Goal: Task Accomplishment & Management: Manage account settings

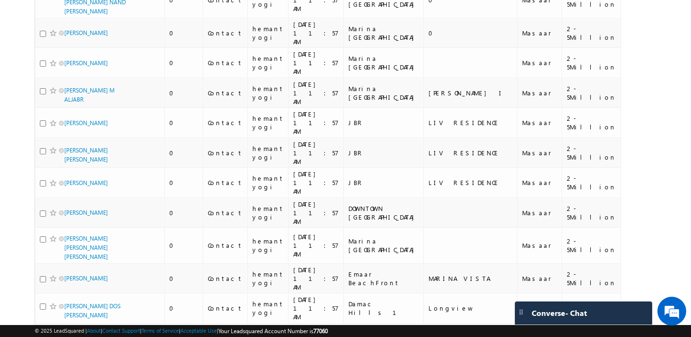
scroll to position [4689, 0]
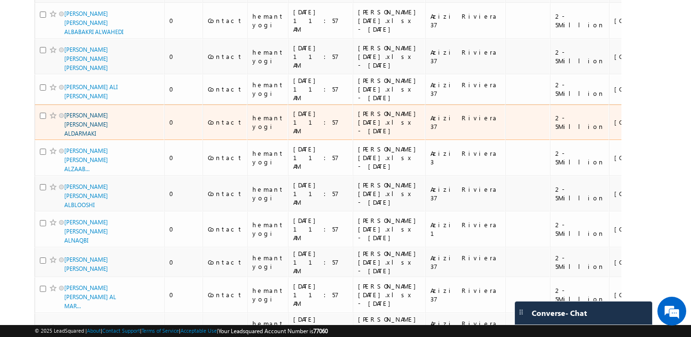
scroll to position [0, 0]
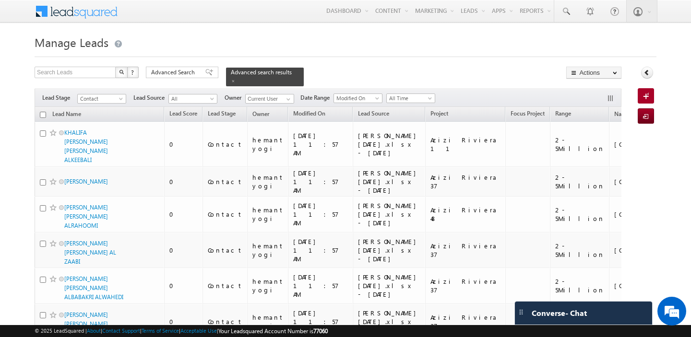
click at [42, 113] on input "checkbox" at bounding box center [43, 115] width 6 height 6
checkbox input "true"
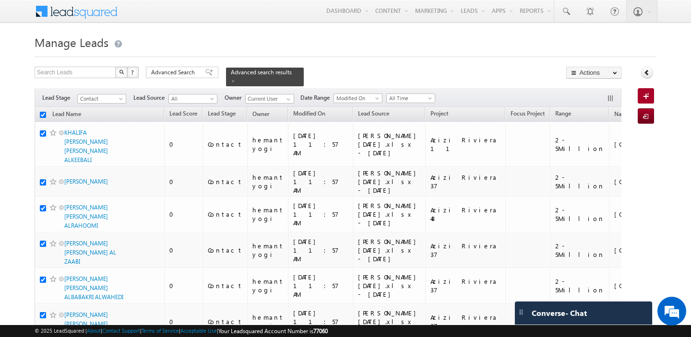
checkbox input "true"
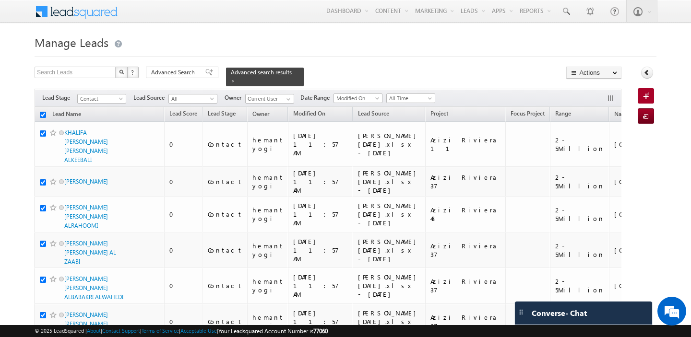
checkbox input "true"
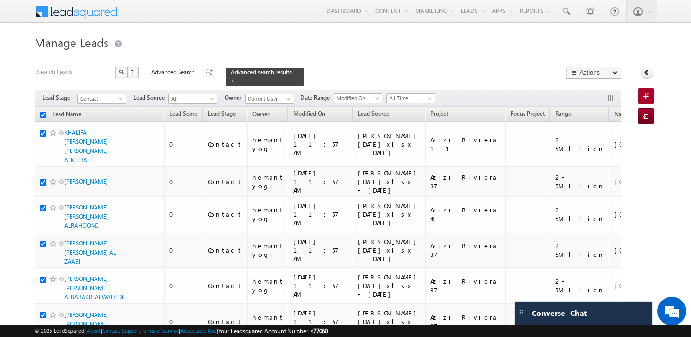
checkbox input "true"
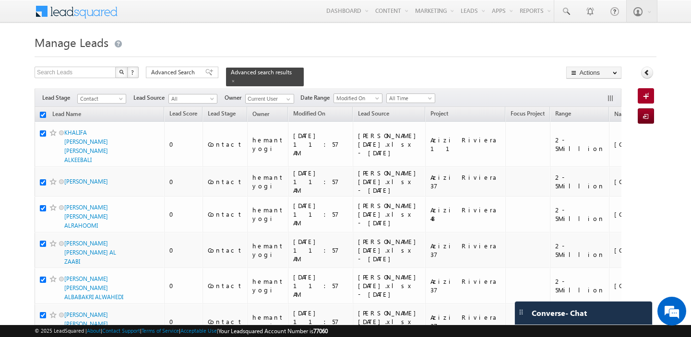
checkbox input "true"
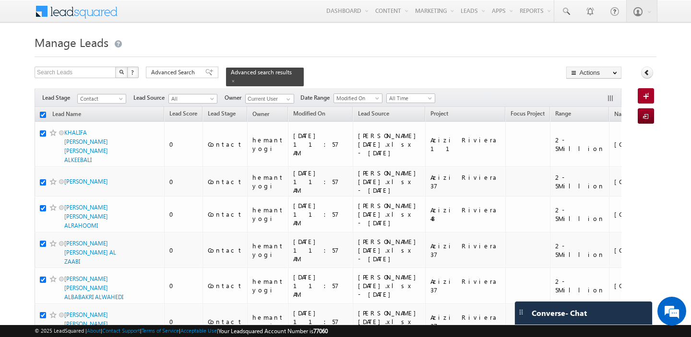
checkbox input "true"
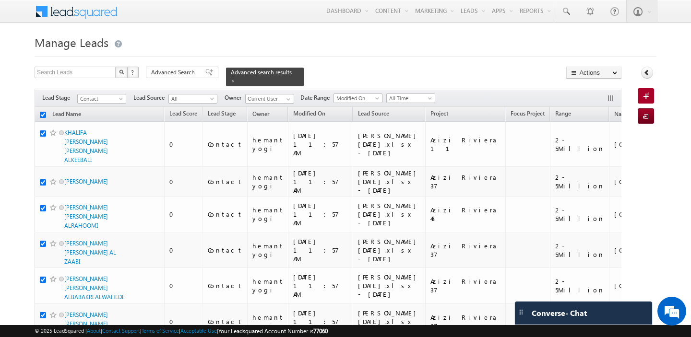
checkbox input "true"
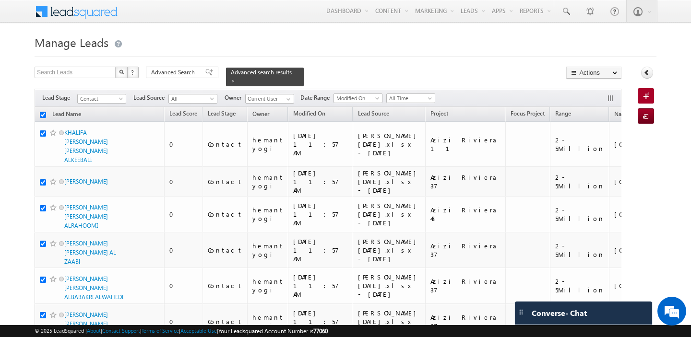
checkbox input "true"
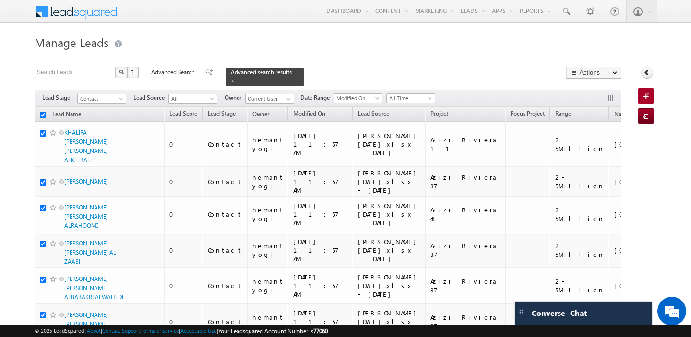
checkbox input "true"
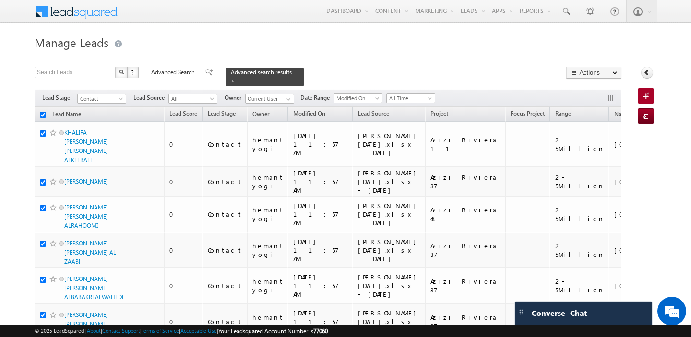
checkbox input "true"
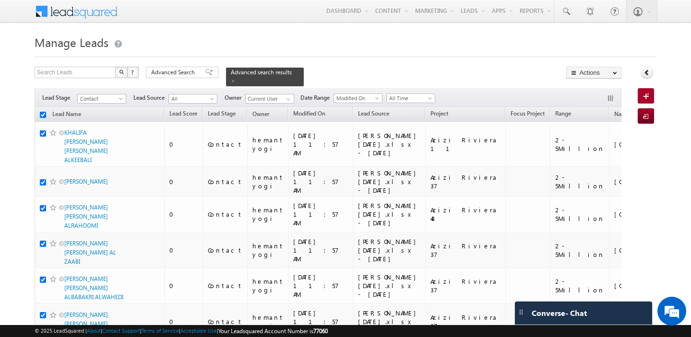
checkbox input "true"
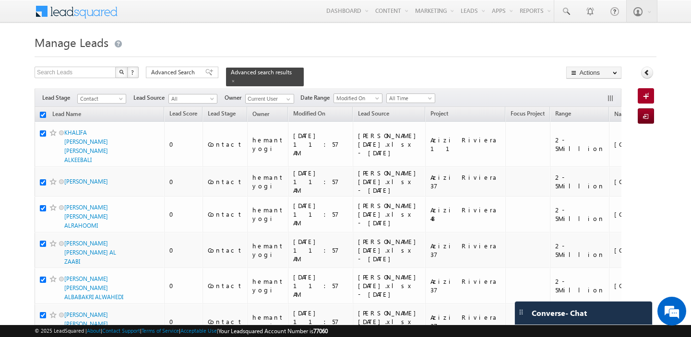
checkbox input "true"
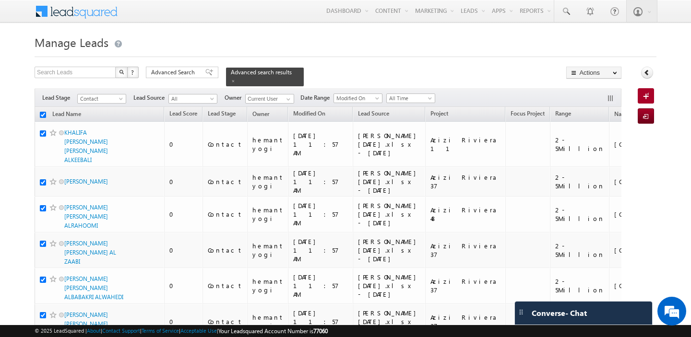
checkbox input "true"
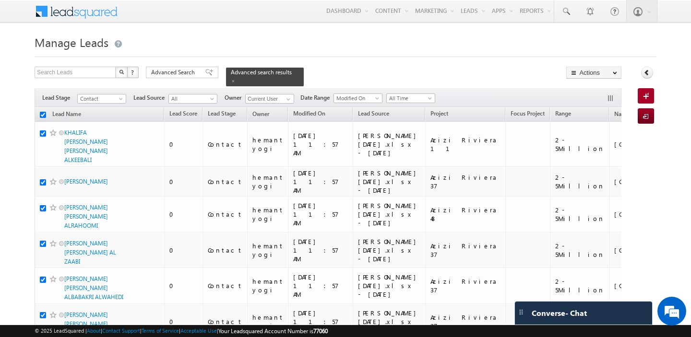
checkbox input "true"
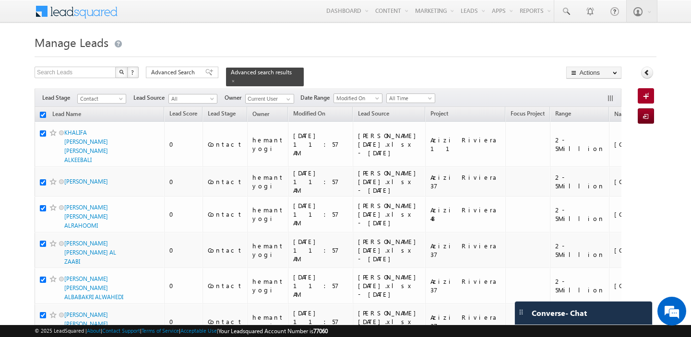
checkbox input "true"
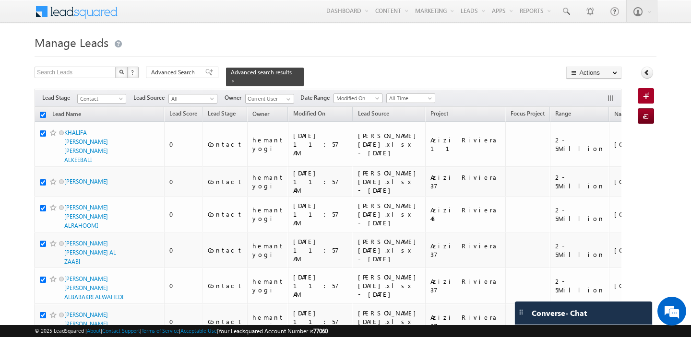
checkbox input "true"
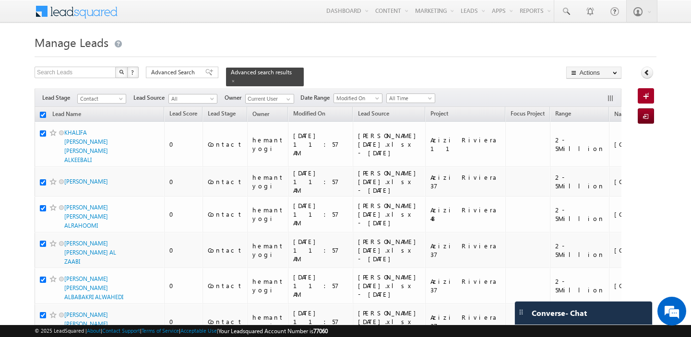
checkbox input "true"
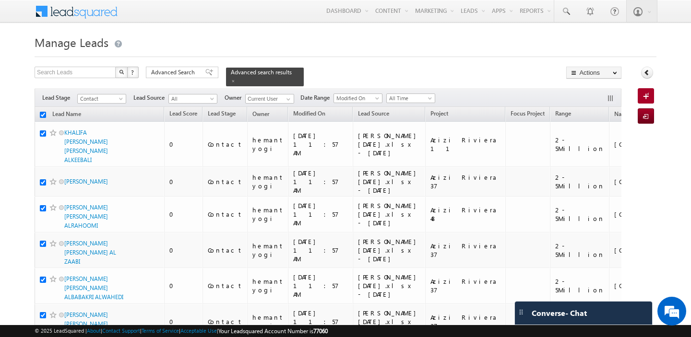
checkbox input "true"
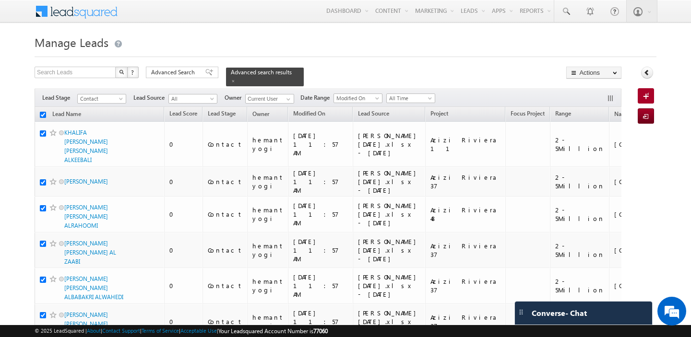
checkbox input "true"
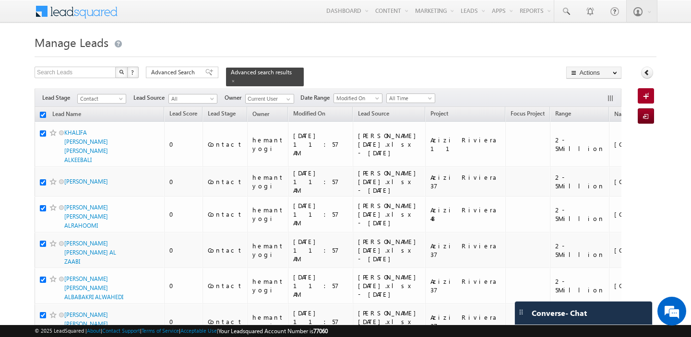
checkbox input "true"
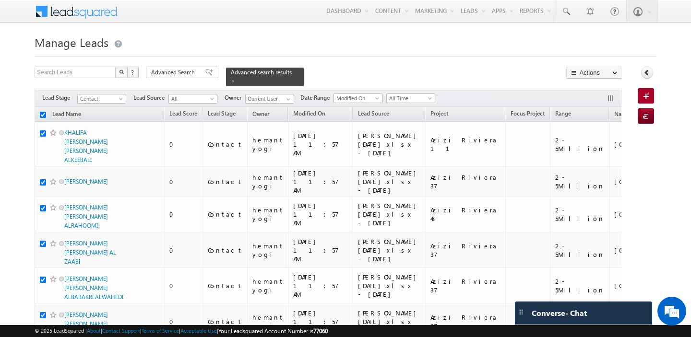
checkbox input "true"
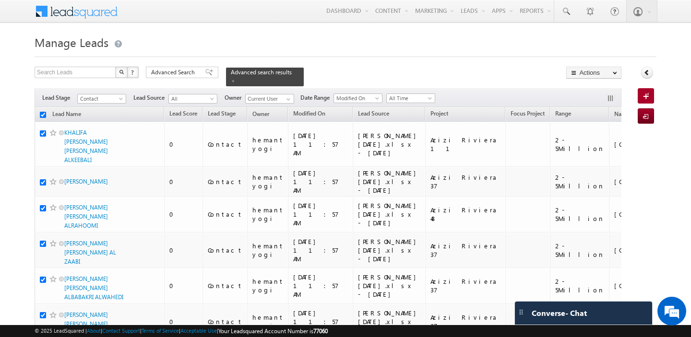
checkbox input "true"
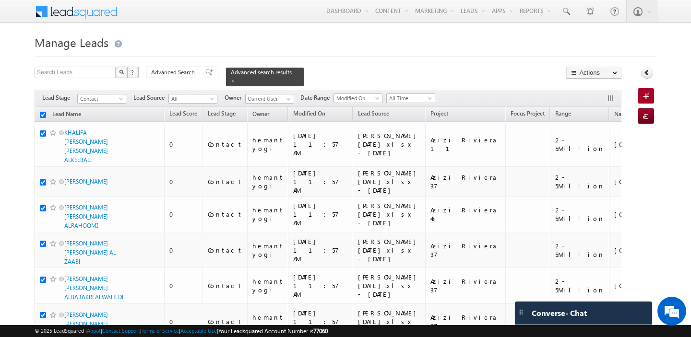
checkbox input "true"
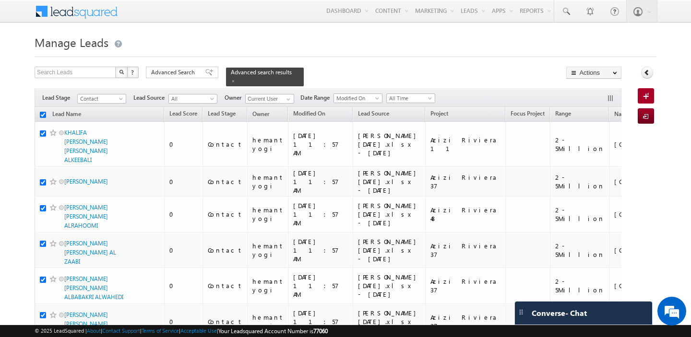
checkbox input "true"
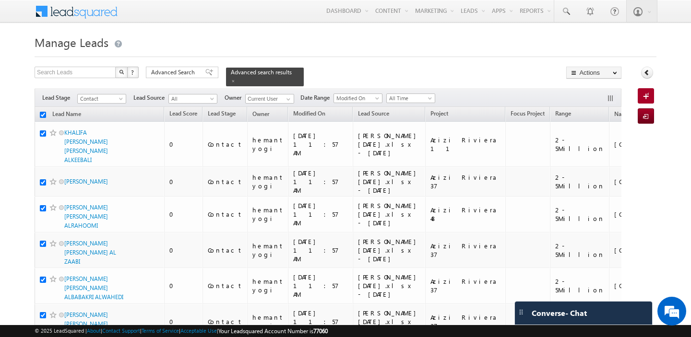
checkbox input "true"
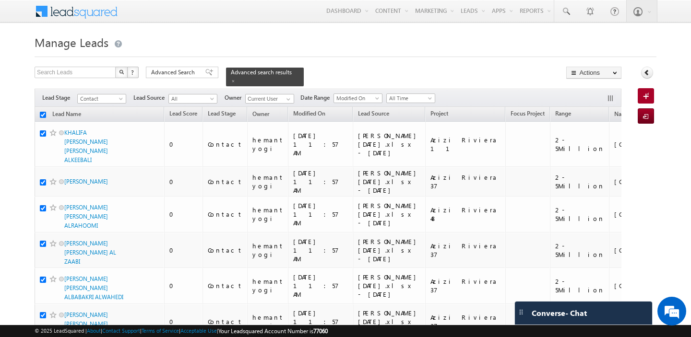
checkbox input "true"
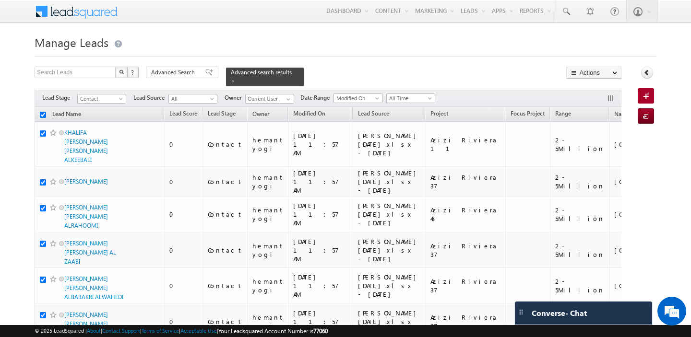
checkbox input "true"
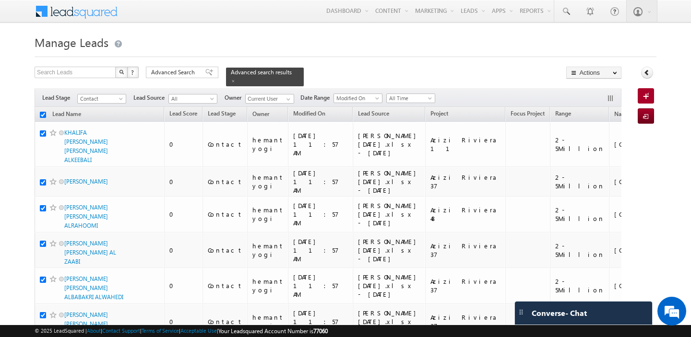
checkbox input "true"
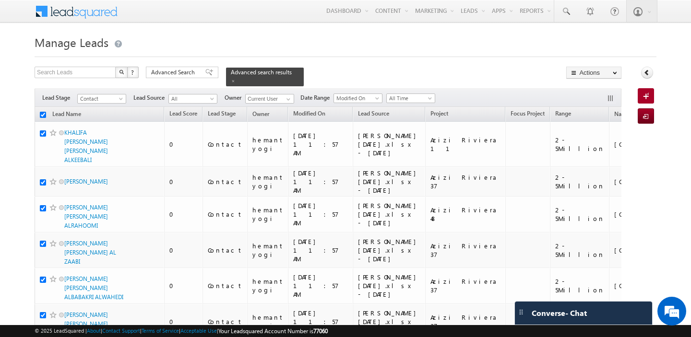
checkbox input "true"
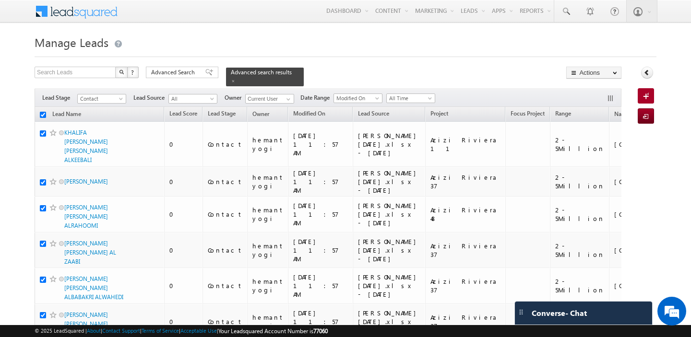
checkbox input "true"
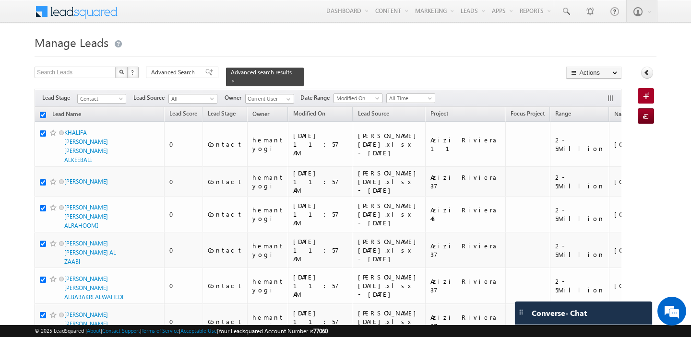
checkbox input "true"
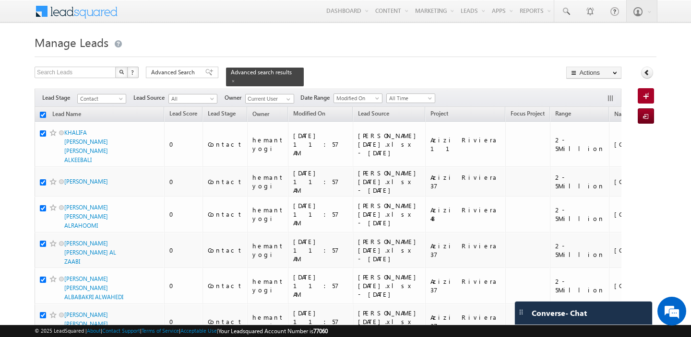
checkbox input "true"
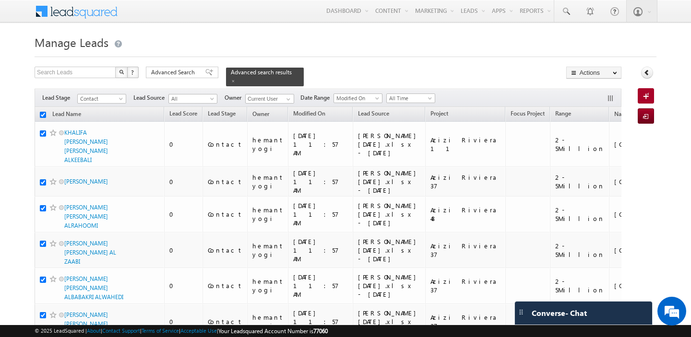
checkbox input "true"
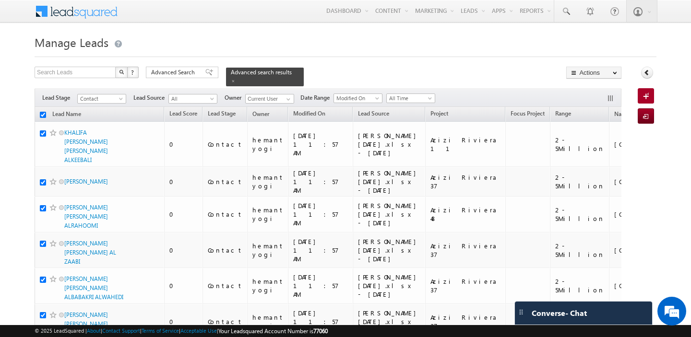
checkbox input "true"
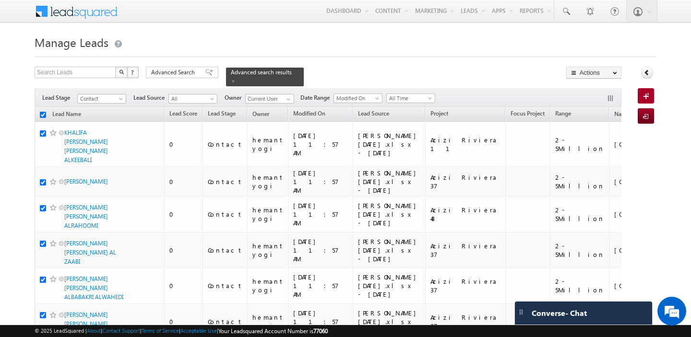
checkbox input "true"
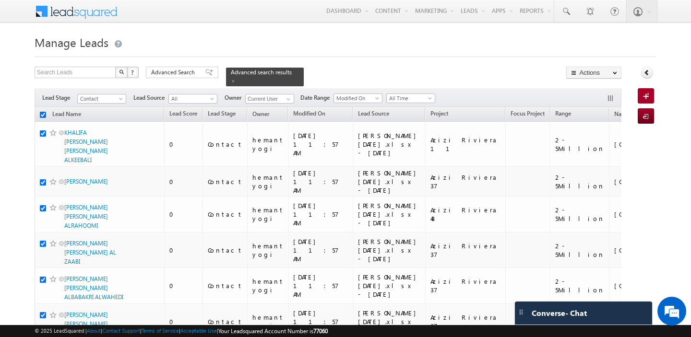
checkbox input "true"
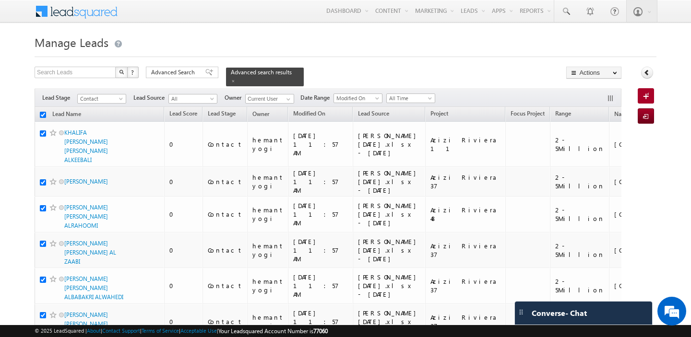
checkbox input "true"
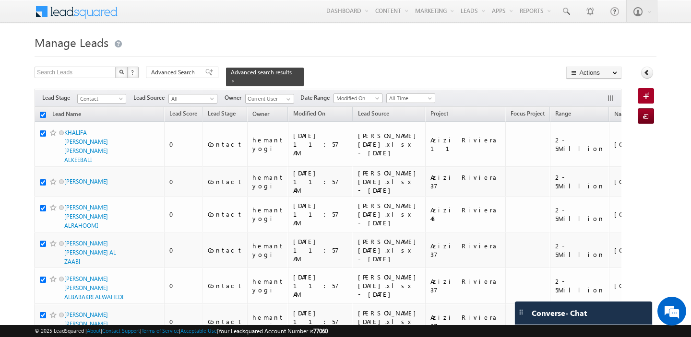
checkbox input "true"
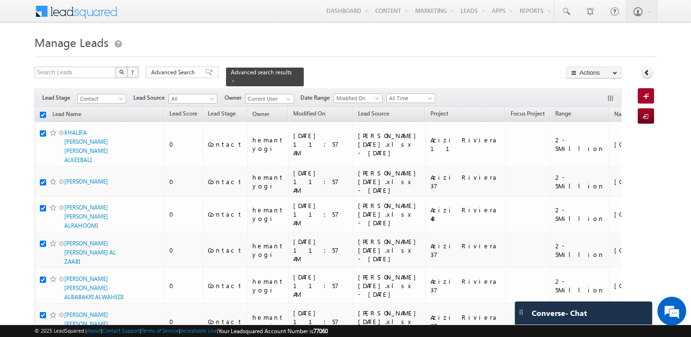
checkbox input "true"
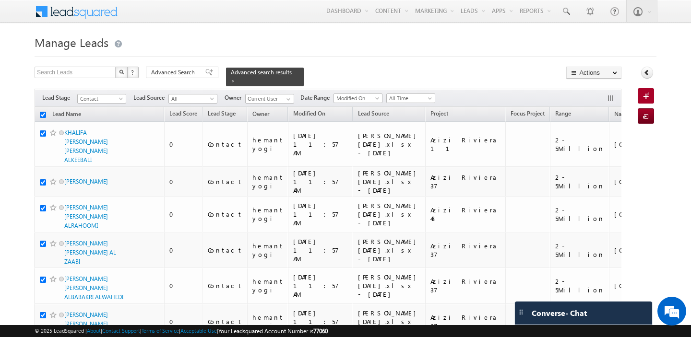
checkbox input "true"
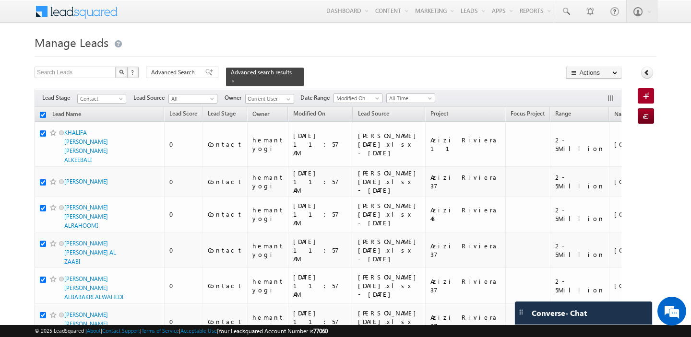
checkbox input "true"
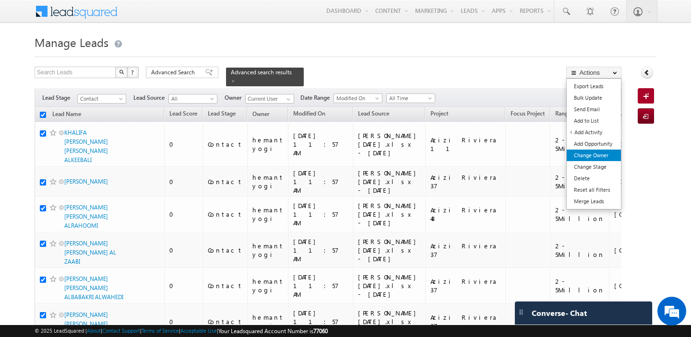
click at [594, 153] on link "Change Owner" at bounding box center [594, 156] width 54 height 12
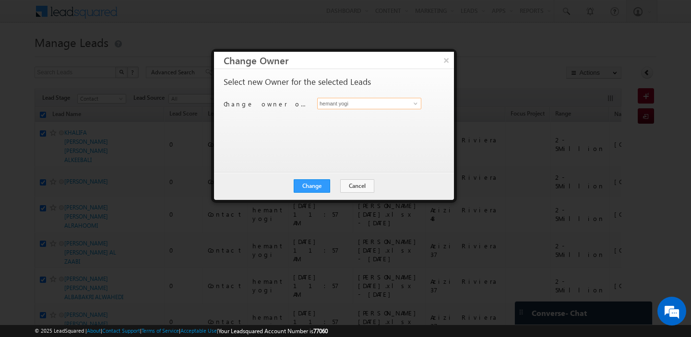
click at [393, 103] on input "hemant yogi" at bounding box center [369, 104] width 104 height 12
click at [374, 126] on link "[PERSON_NAME] [PERSON_NAME][EMAIL_ADDRESS][DOMAIN_NAME]" at bounding box center [369, 118] width 104 height 18
click at [309, 182] on button "Change" at bounding box center [312, 185] width 36 height 13
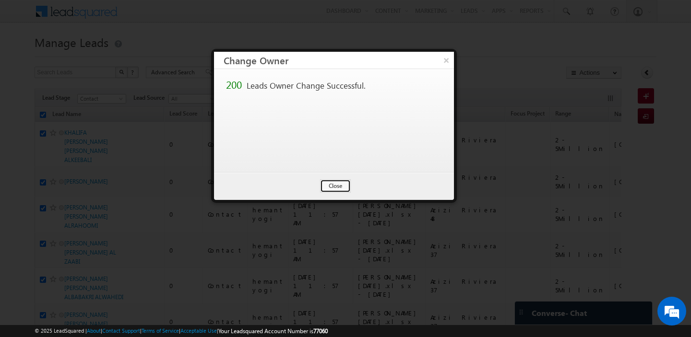
click at [323, 186] on button "Close" at bounding box center [335, 185] width 31 height 13
